Goal: Task Accomplishment & Management: Use online tool/utility

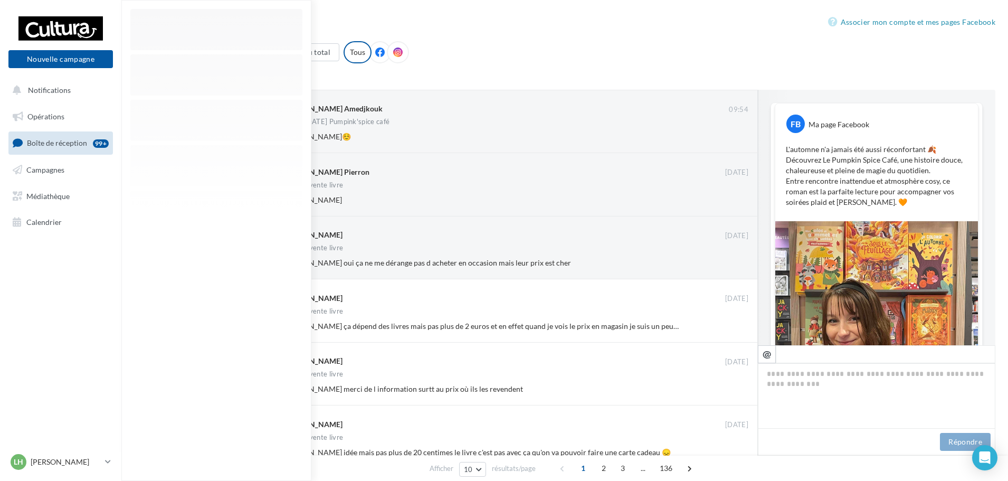
click at [496, 44] on div "Choisir une page ou un compte Cultura (Frouard) Au total Réinitialiser Tous" at bounding box center [565, 56] width 862 height 31
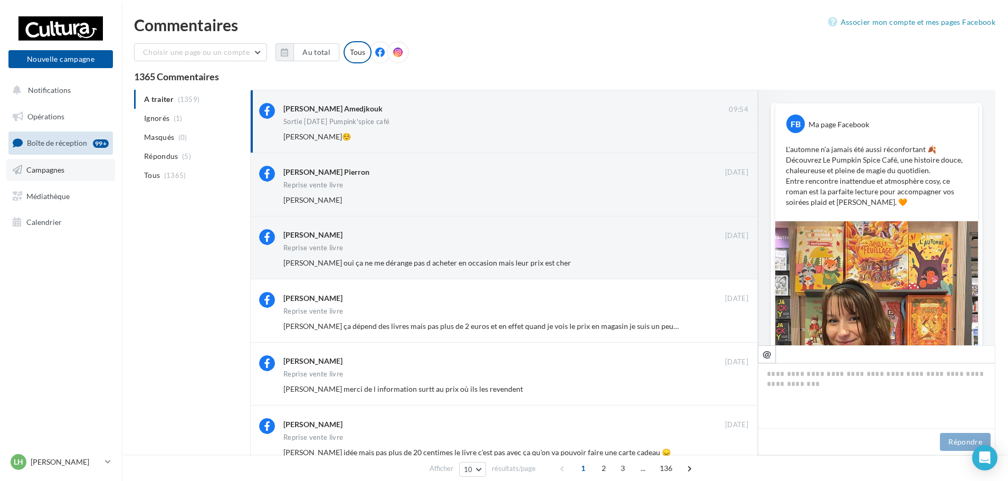
click at [31, 167] on span "Campagnes" at bounding box center [45, 169] width 38 height 9
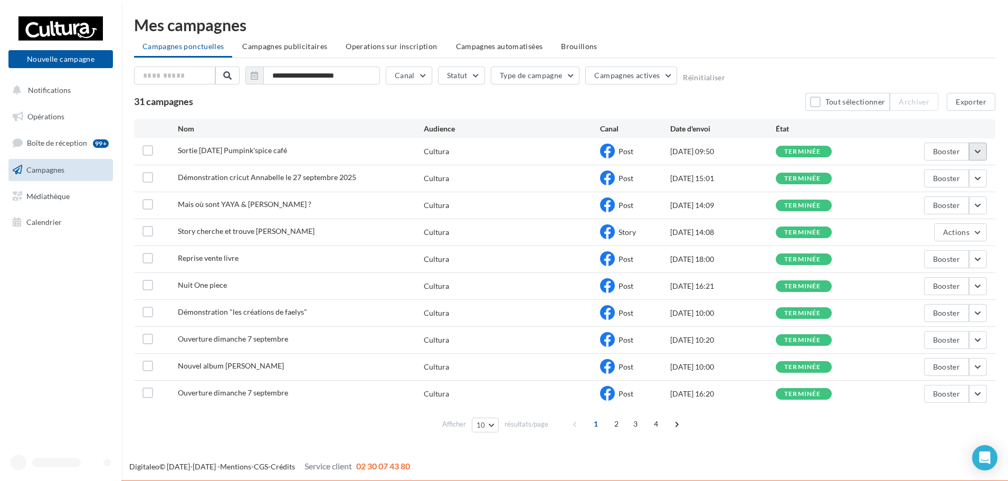
click at [978, 149] on button "button" at bounding box center [978, 152] width 18 height 18
click at [940, 178] on button "Voir les résultats" at bounding box center [935, 176] width 106 height 27
